Goal: Information Seeking & Learning: Learn about a topic

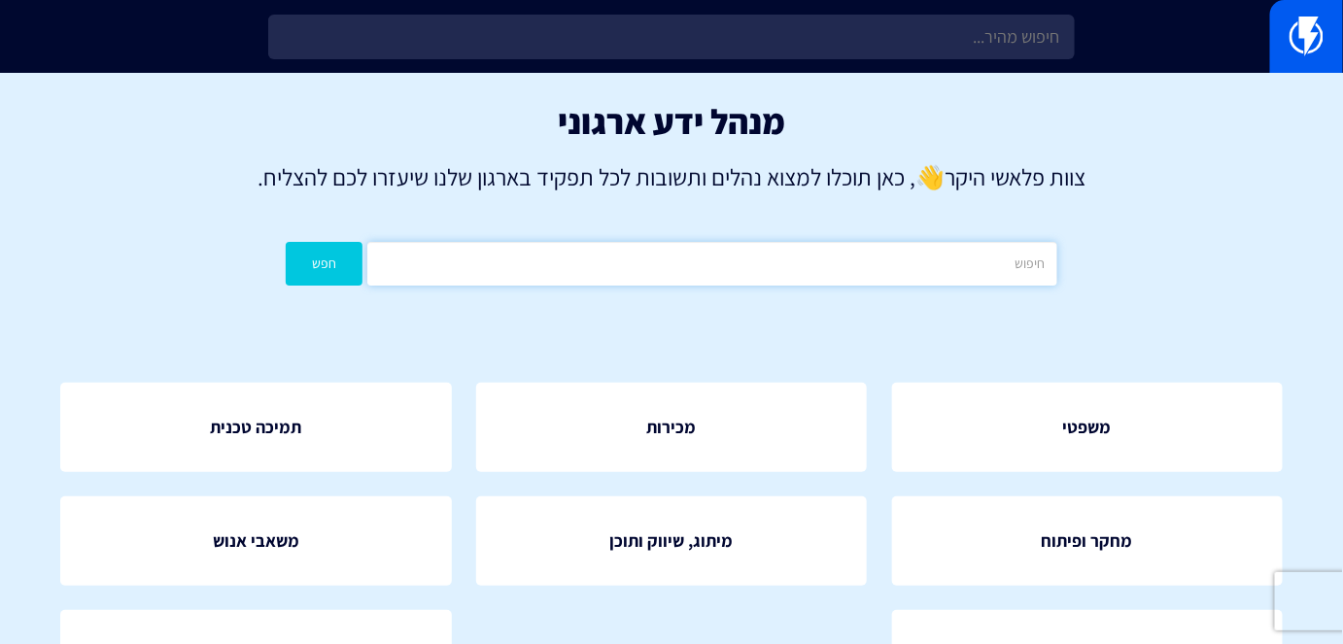
click at [761, 265] on input "text" at bounding box center [711, 264] width 689 height 44
type input "אנליטיטקס"
click at [286, 242] on button "חפש" at bounding box center [324, 264] width 77 height 44
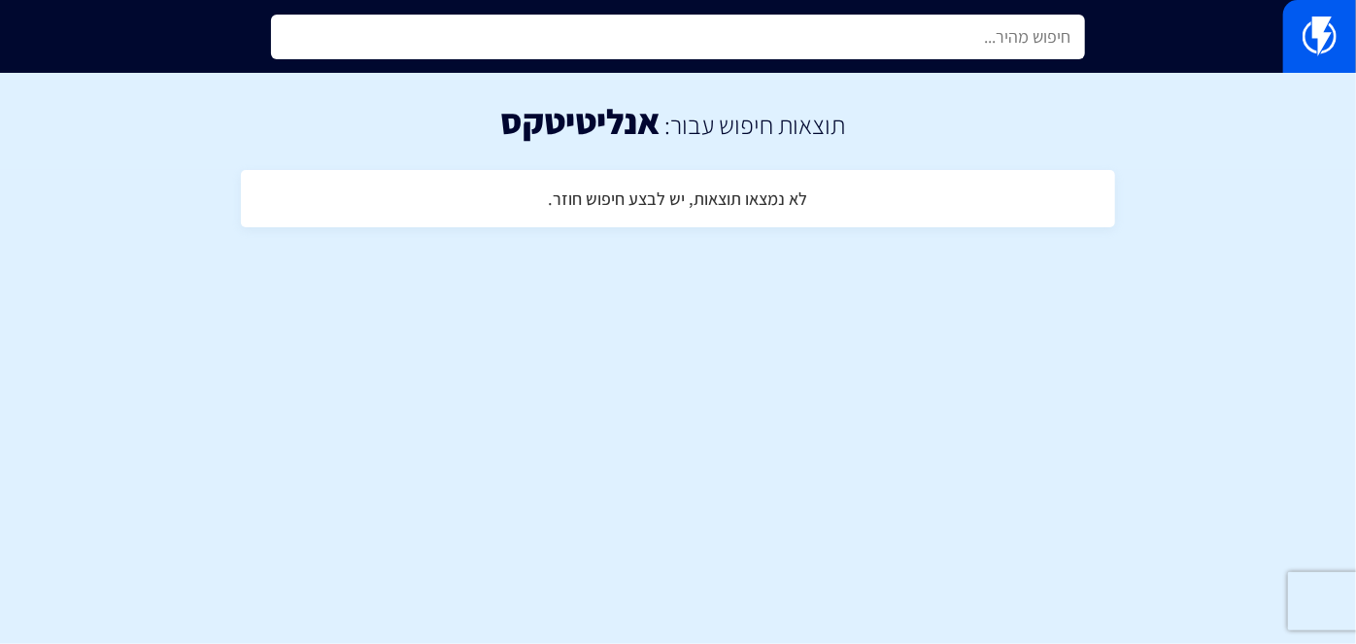
click at [1029, 39] on input "text" at bounding box center [678, 37] width 814 height 45
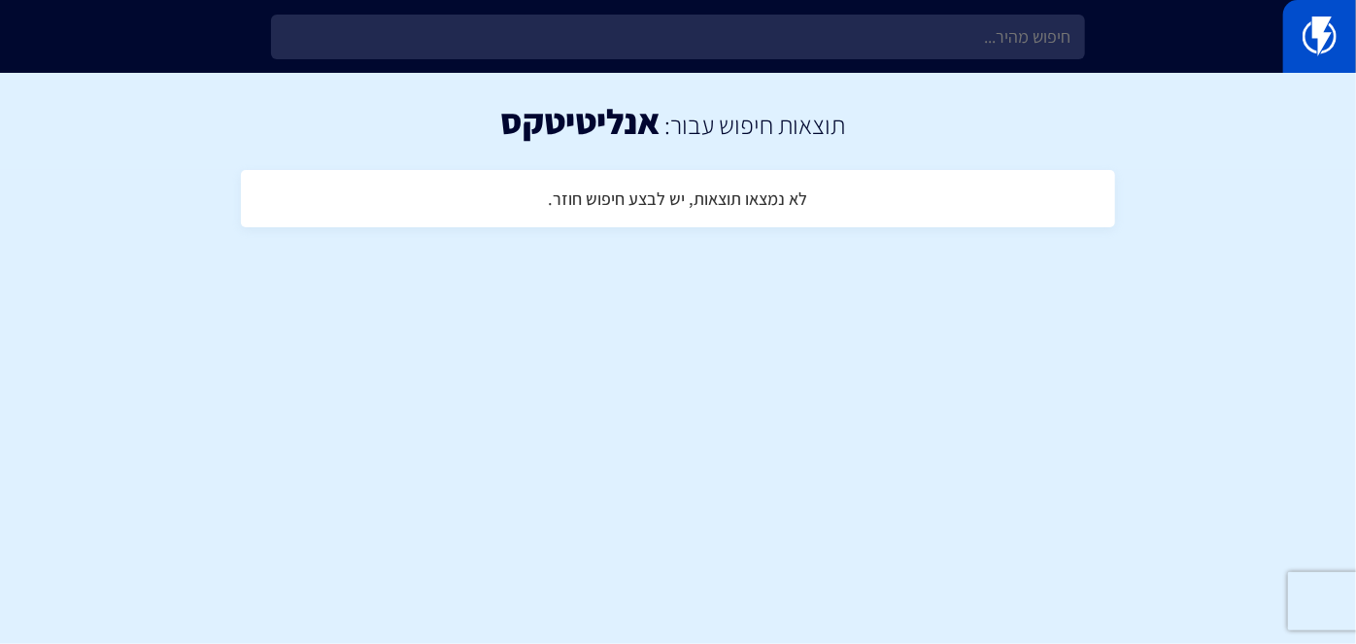
click at [1295, 31] on link at bounding box center [1319, 36] width 73 height 73
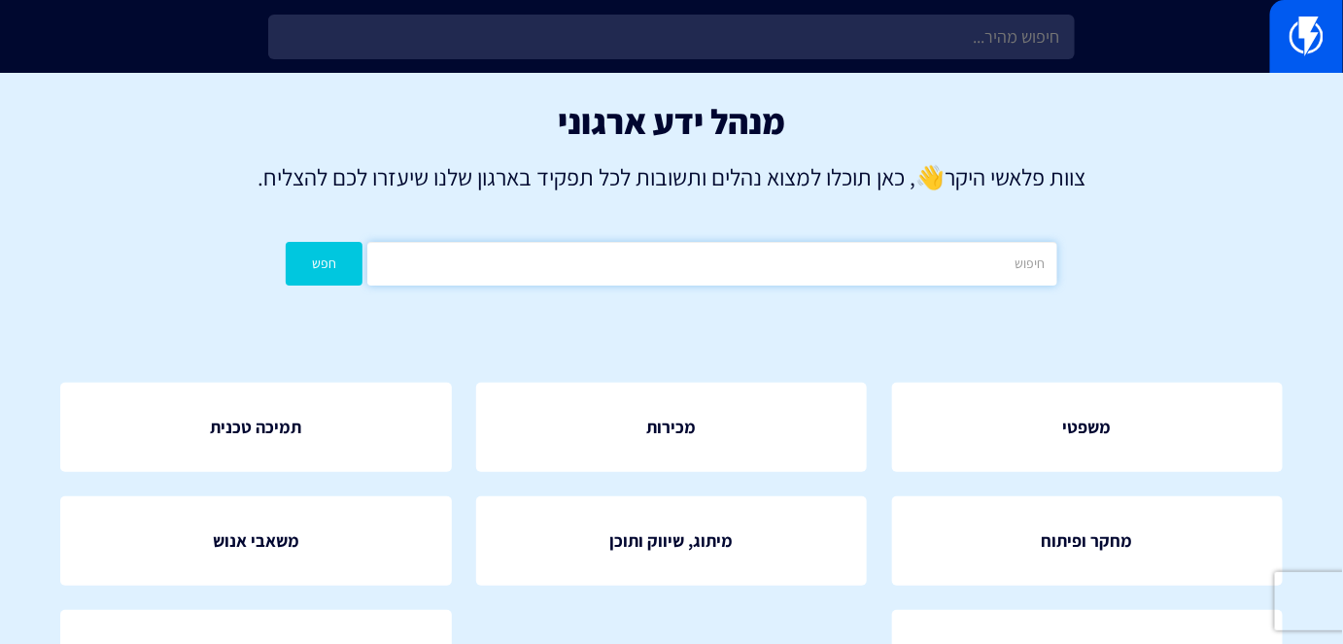
click at [724, 244] on input "text" at bounding box center [711, 264] width 689 height 44
type input "דוחות"
click at [286, 242] on button "חפש" at bounding box center [324, 264] width 77 height 44
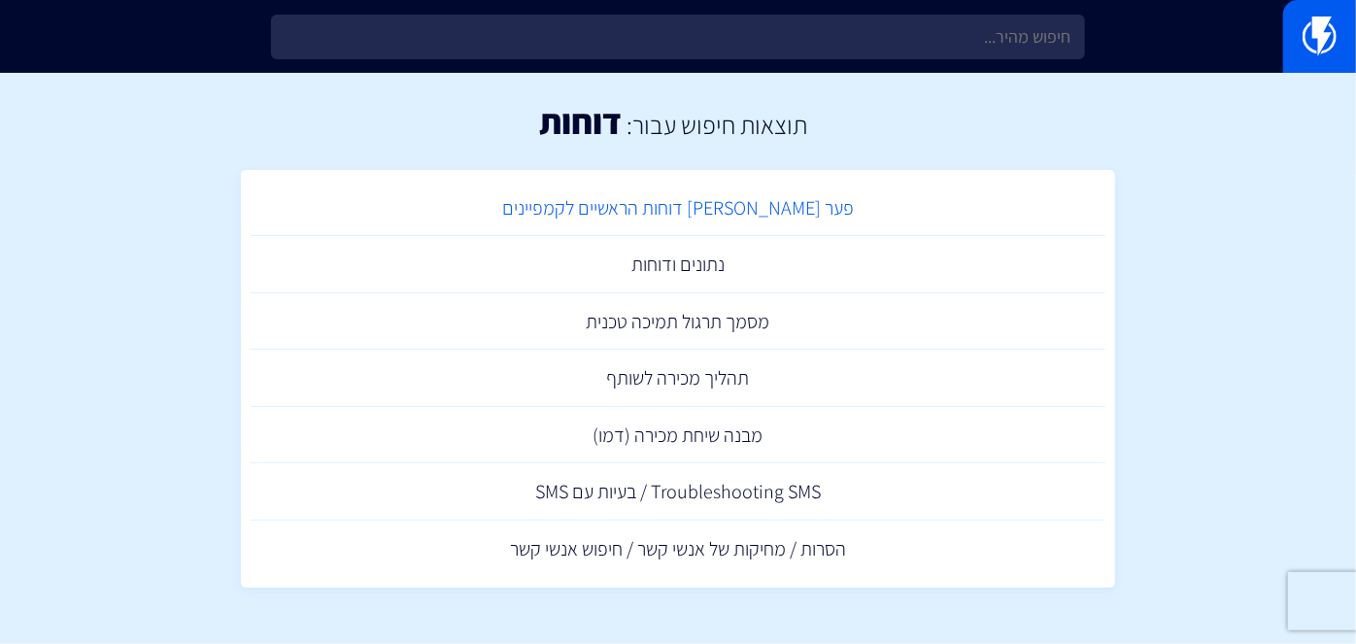
click at [737, 196] on link "פער [PERSON_NAME] דוחות הראשיים לקמפיינים" at bounding box center [678, 208] width 855 height 57
click at [685, 264] on link "נתונים ודוחות" at bounding box center [678, 264] width 855 height 57
